Goal: Information Seeking & Learning: Learn about a topic

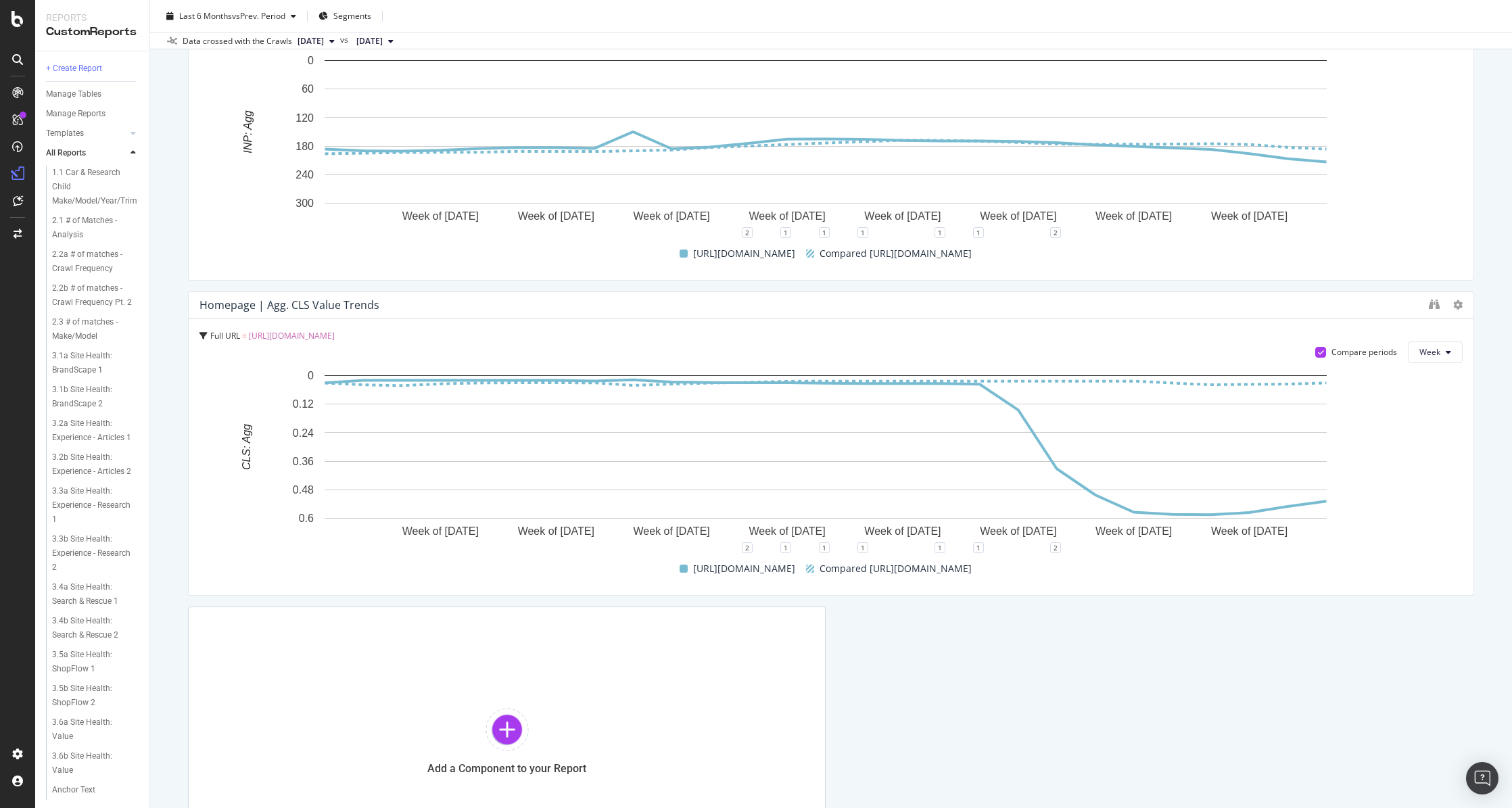
scroll to position [2766, 0]
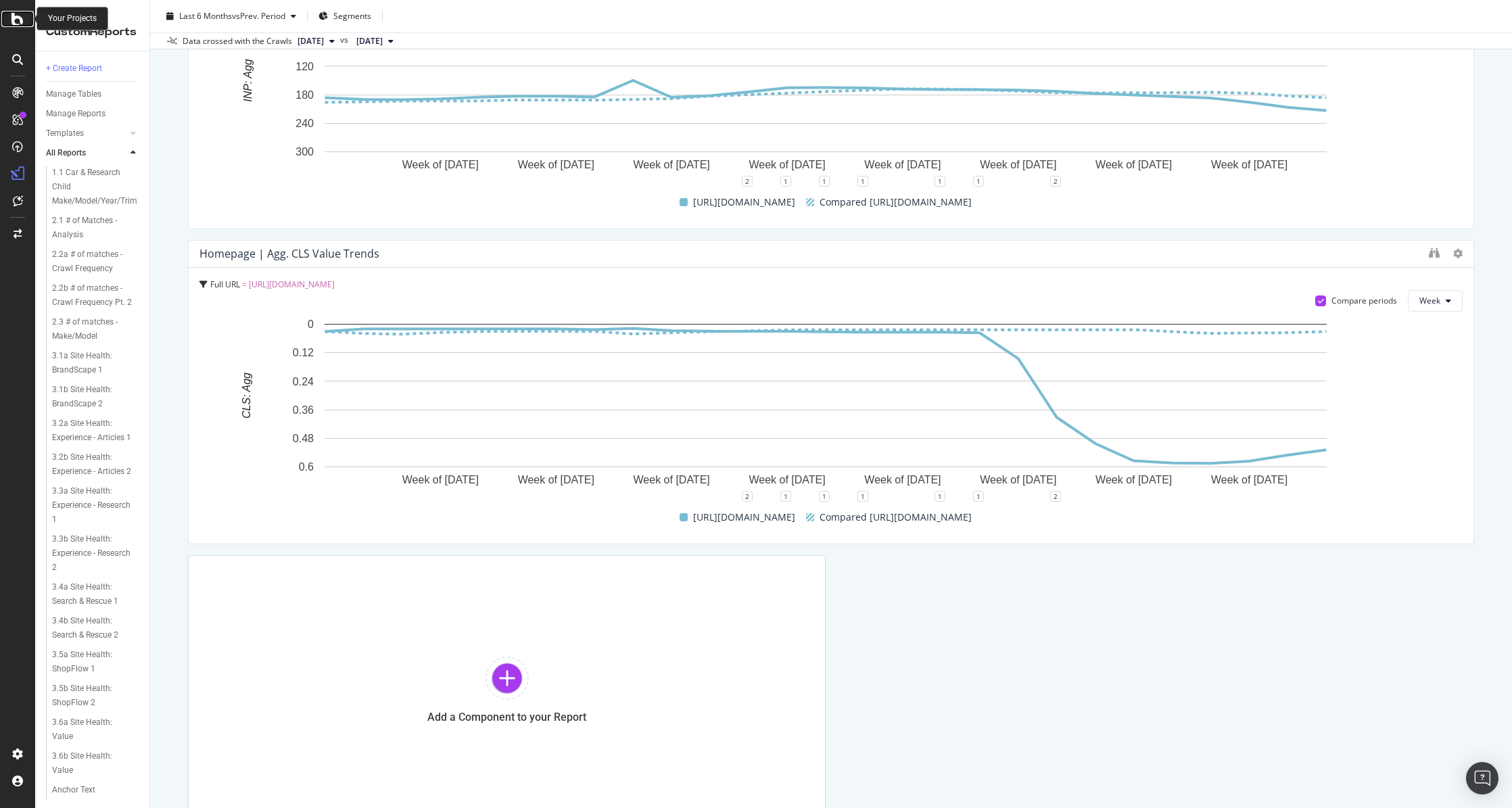
click at [16, 19] on icon at bounding box center [18, 19] width 12 height 16
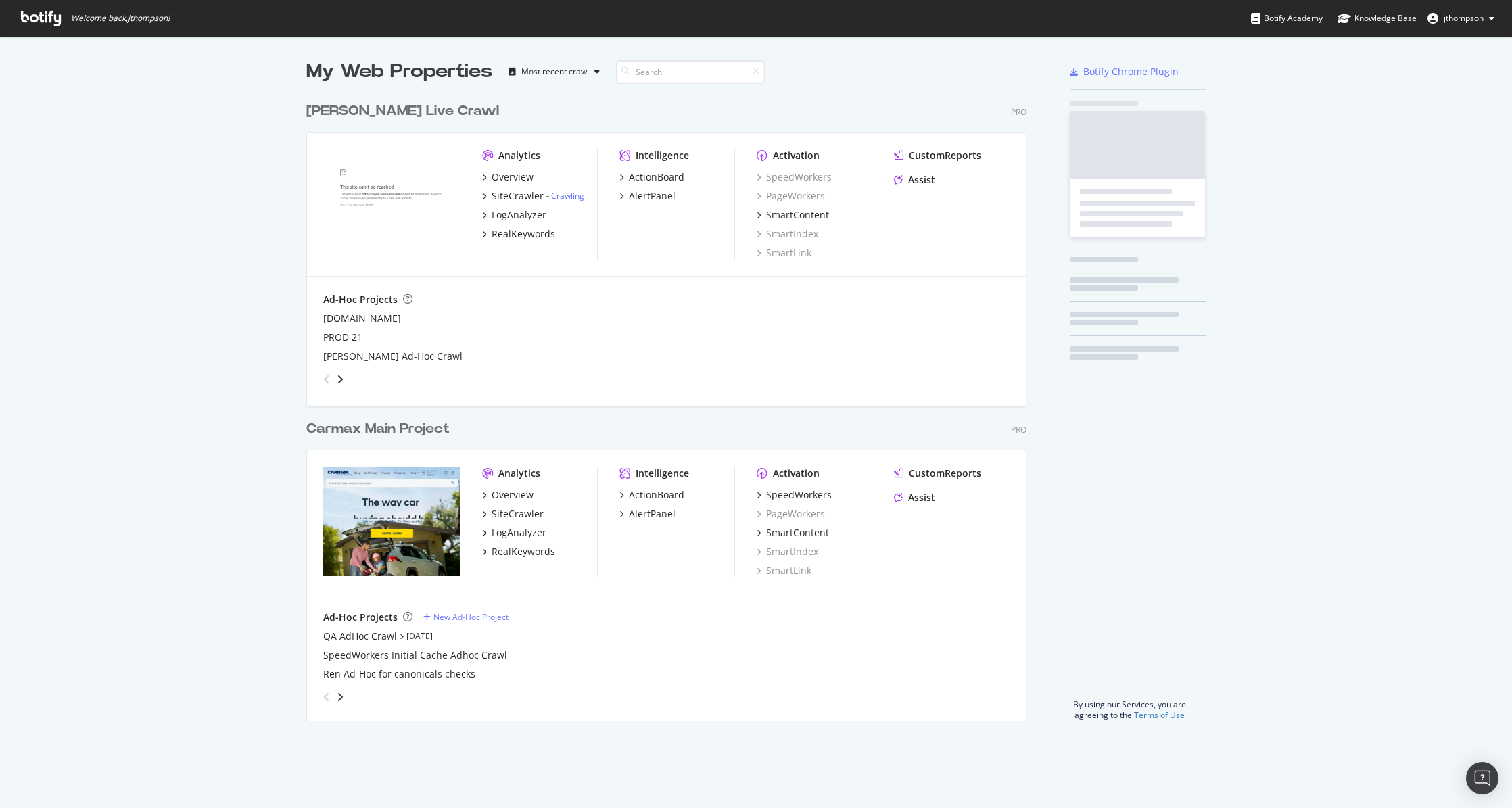
scroll to position [625, 720]
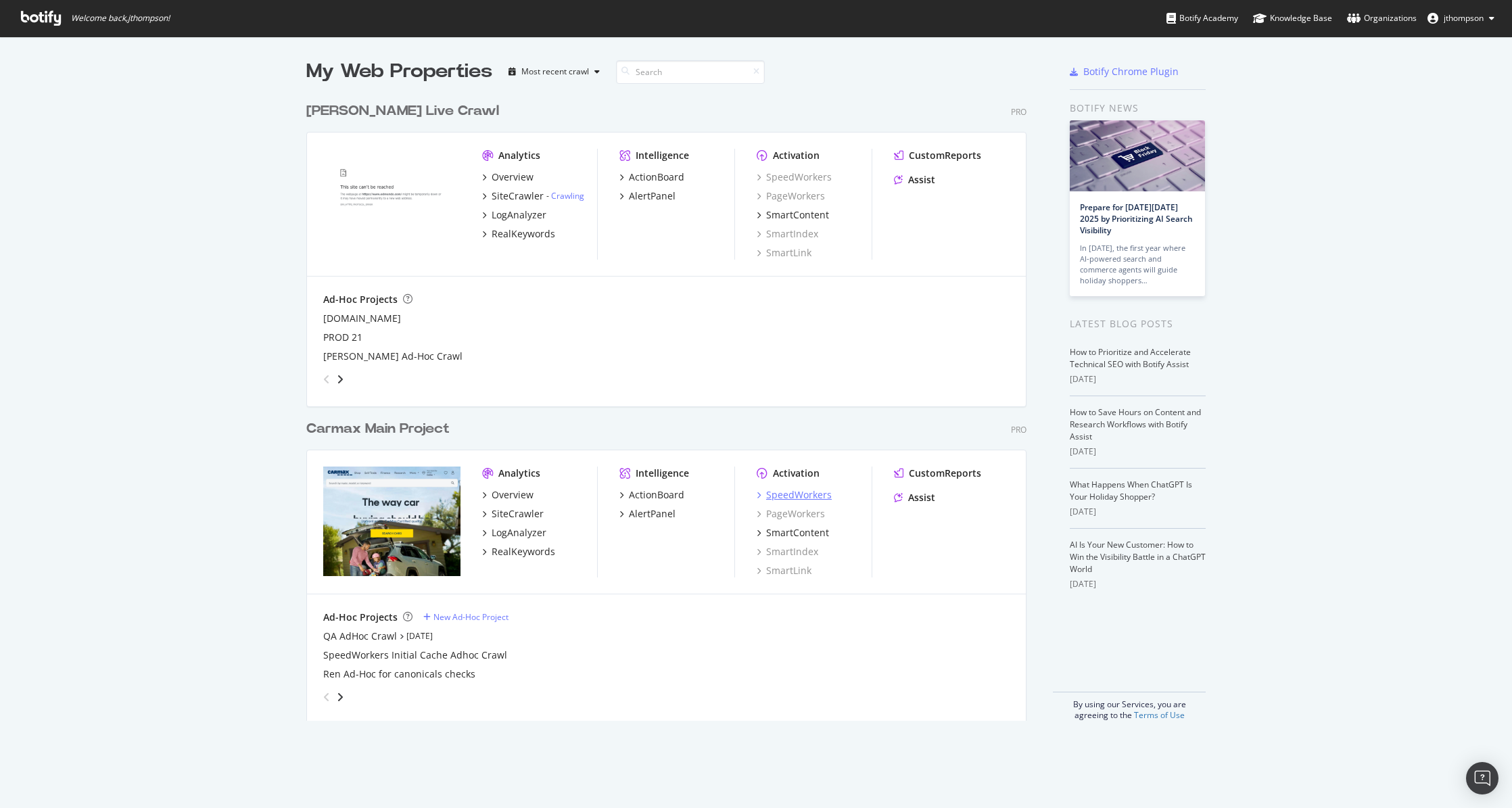
click at [811, 499] on div "SpeedWorkers" at bounding box center [799, 495] width 66 height 13
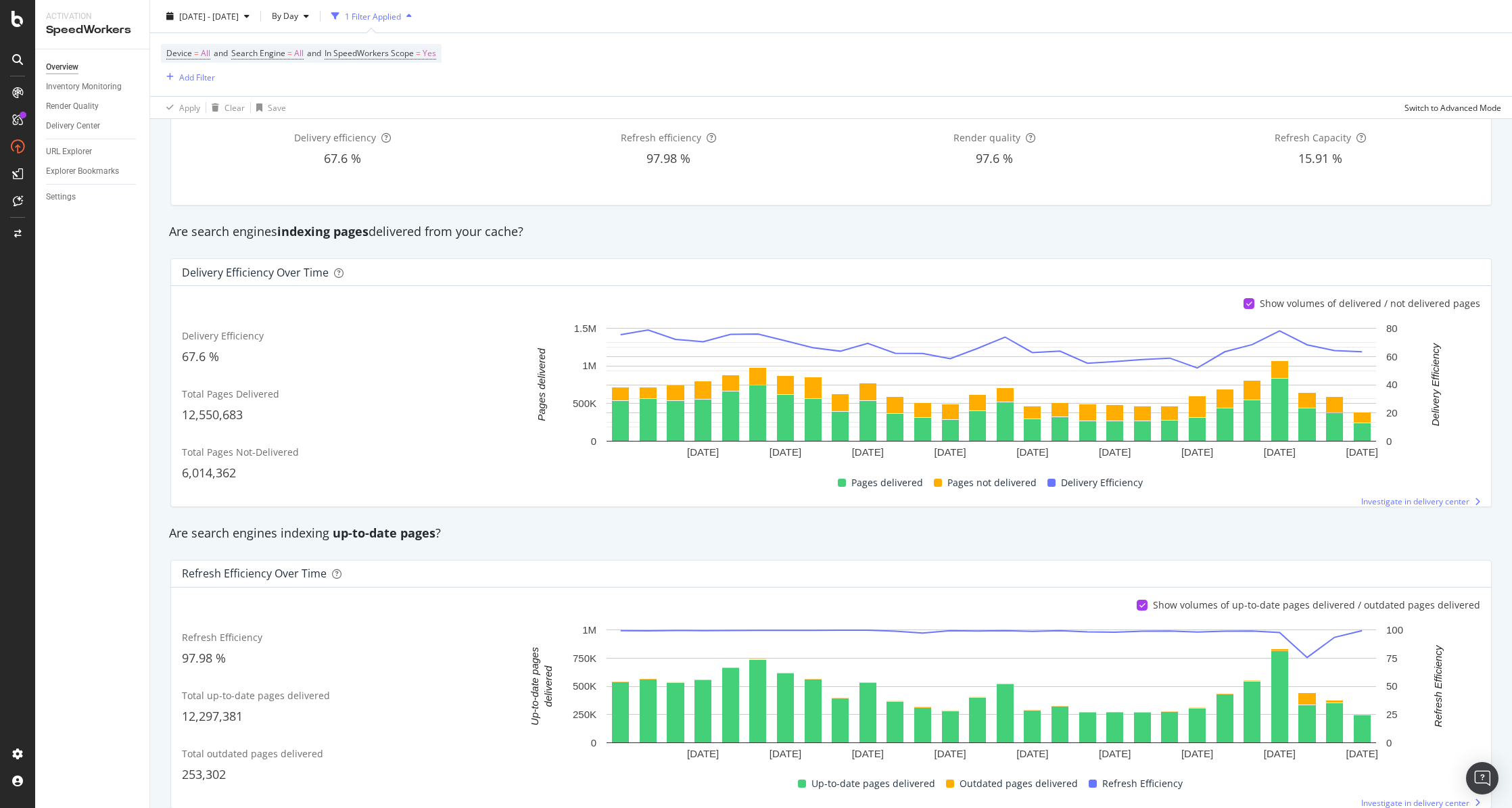
scroll to position [63, 0]
